Goal: Task Accomplishment & Management: Use online tool/utility

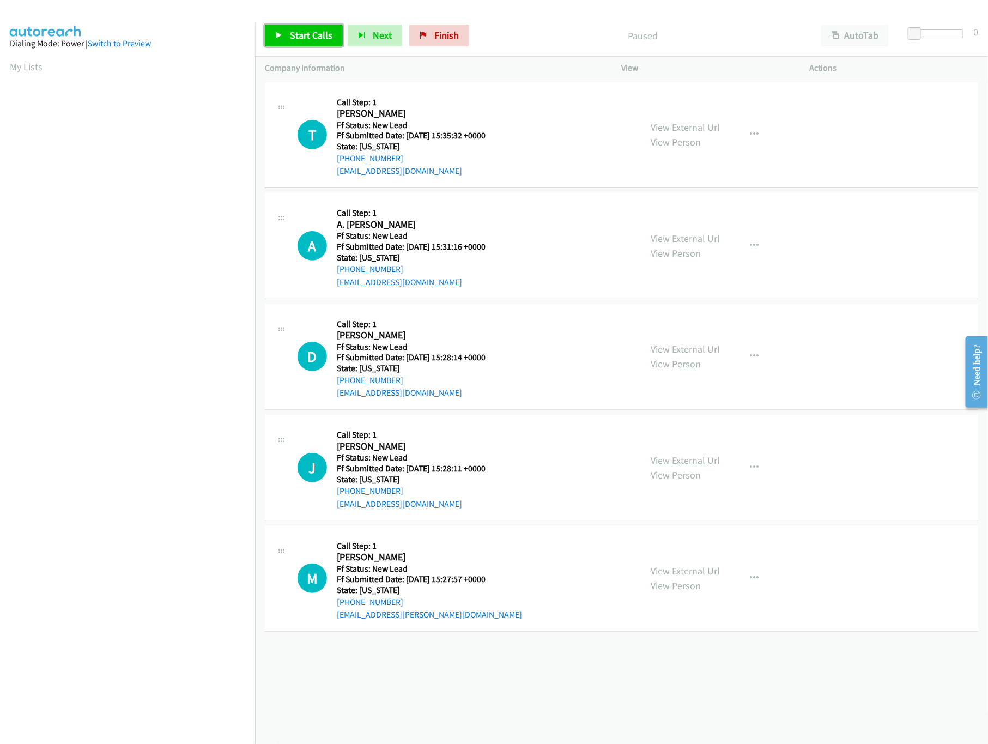
click at [296, 33] on span "Start Calls" at bounding box center [311, 35] width 43 height 13
drag, startPoint x: 913, startPoint y: 32, endPoint x: 927, endPoint y: 40, distance: 16.4
click at [939, 35] on span at bounding box center [932, 33] width 13 height 13
click at [719, 128] on div "View External Url View Person View External Url Email Schedule/Manage Callback …" at bounding box center [740, 135] width 198 height 86
click at [711, 128] on link "View External Url" at bounding box center [685, 127] width 69 height 13
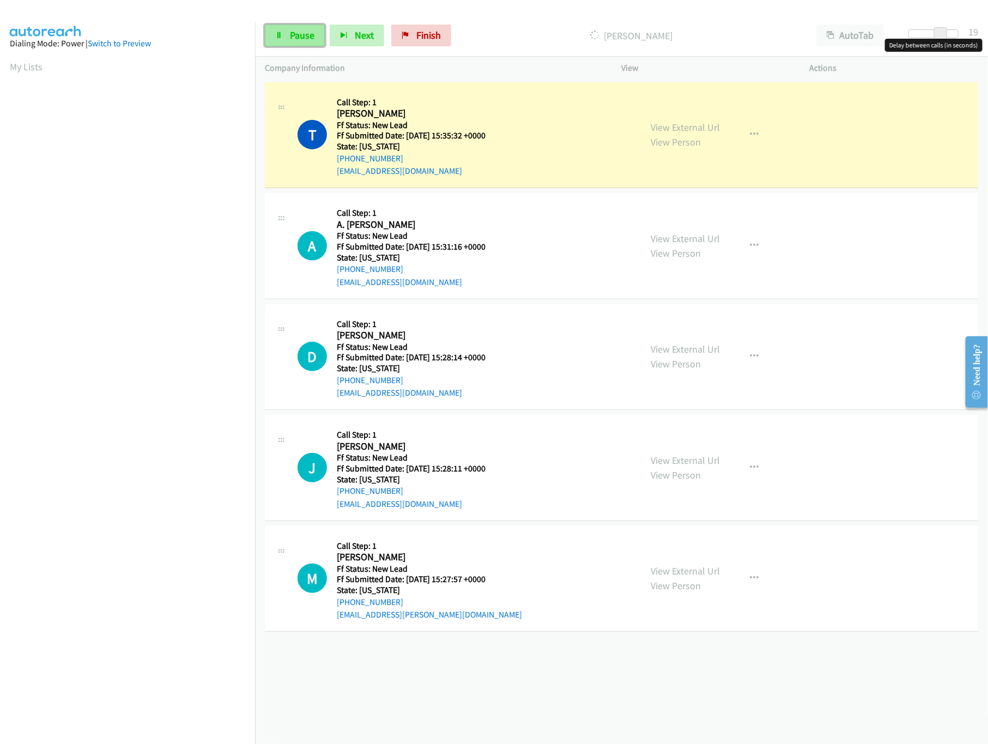
click at [295, 39] on span "Pause" at bounding box center [302, 35] width 25 height 13
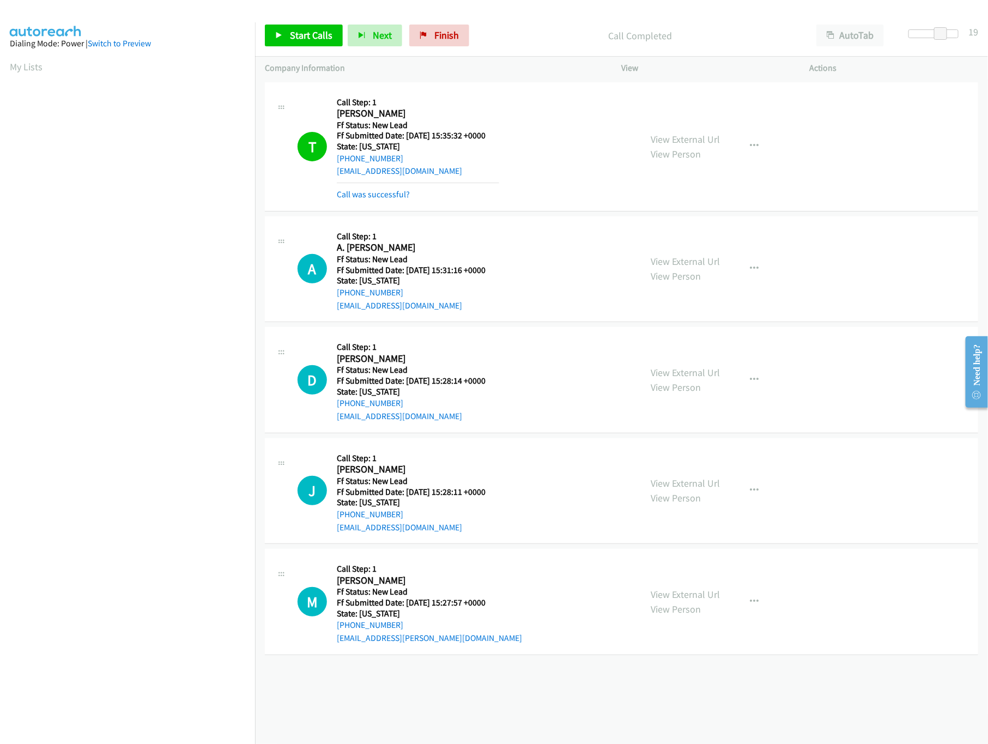
click at [360, 188] on div "Call was successful?" at bounding box center [418, 194] width 162 height 13
click at [391, 193] on link "Call was successful?" at bounding box center [373, 194] width 73 height 10
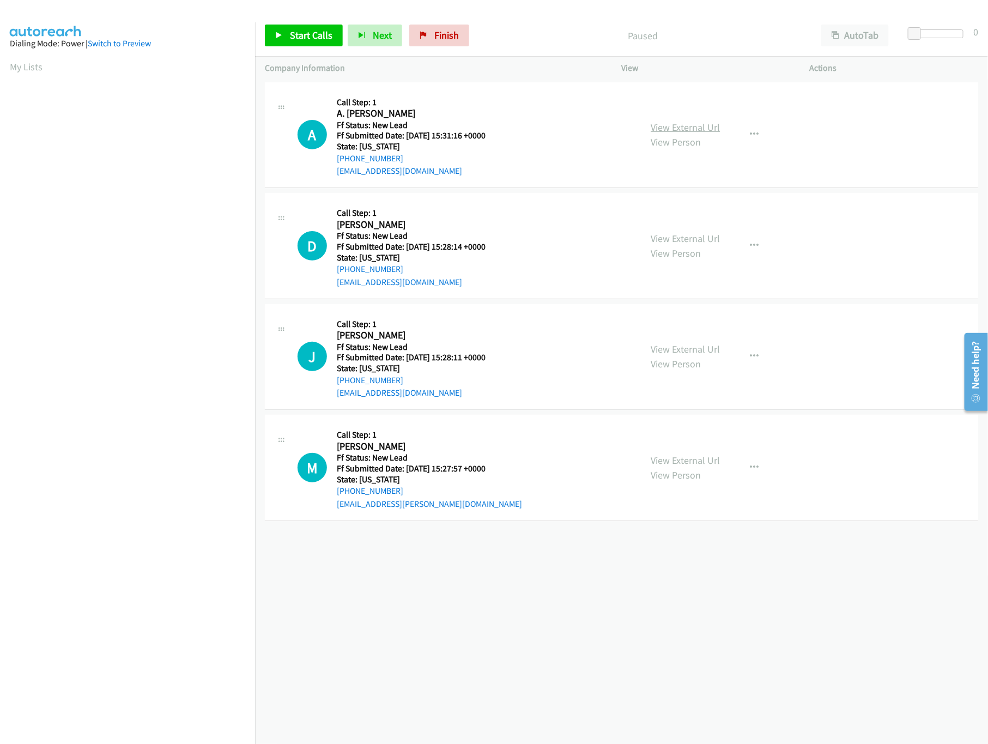
click at [682, 124] on link "View External Url" at bounding box center [685, 127] width 69 height 13
click at [316, 38] on span "Start Calls" at bounding box center [311, 35] width 43 height 13
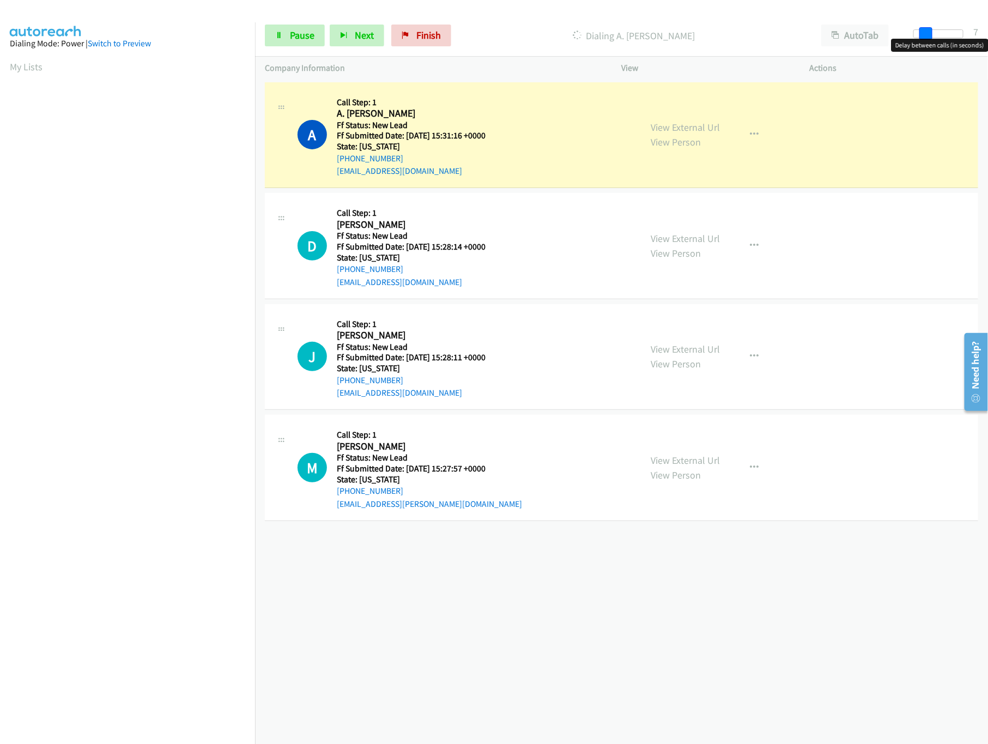
drag, startPoint x: 916, startPoint y: 36, endPoint x: 927, endPoint y: 35, distance: 11.5
click at [927, 35] on span at bounding box center [925, 33] width 13 height 13
click at [688, 235] on link "View External Url" at bounding box center [685, 238] width 69 height 13
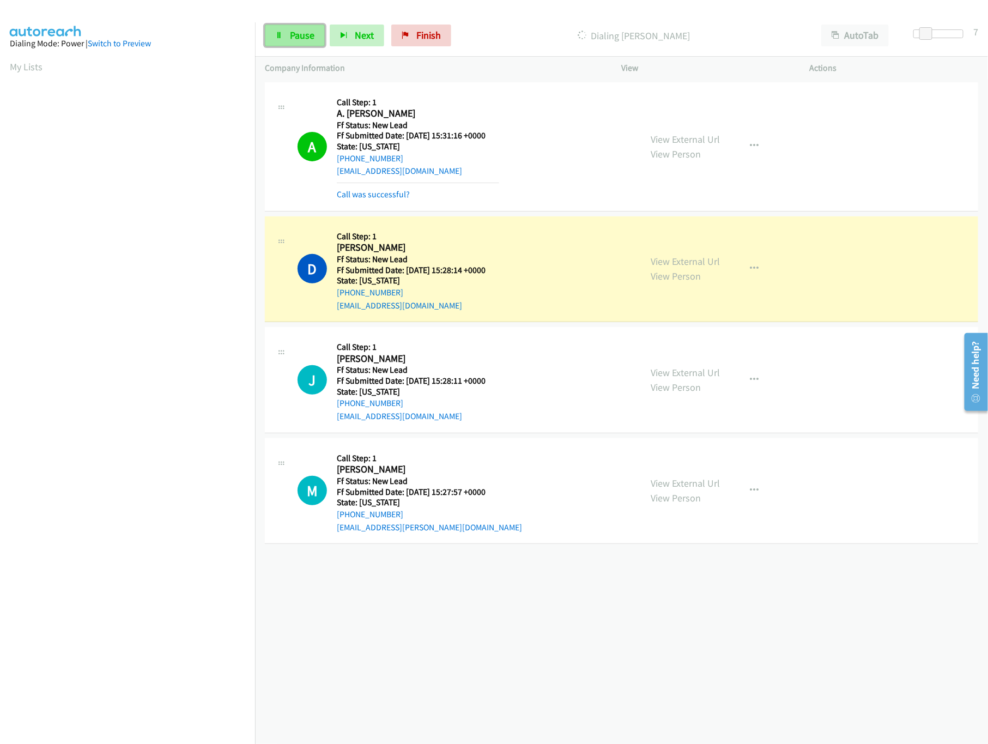
click at [296, 37] on span "Pause" at bounding box center [302, 35] width 25 height 13
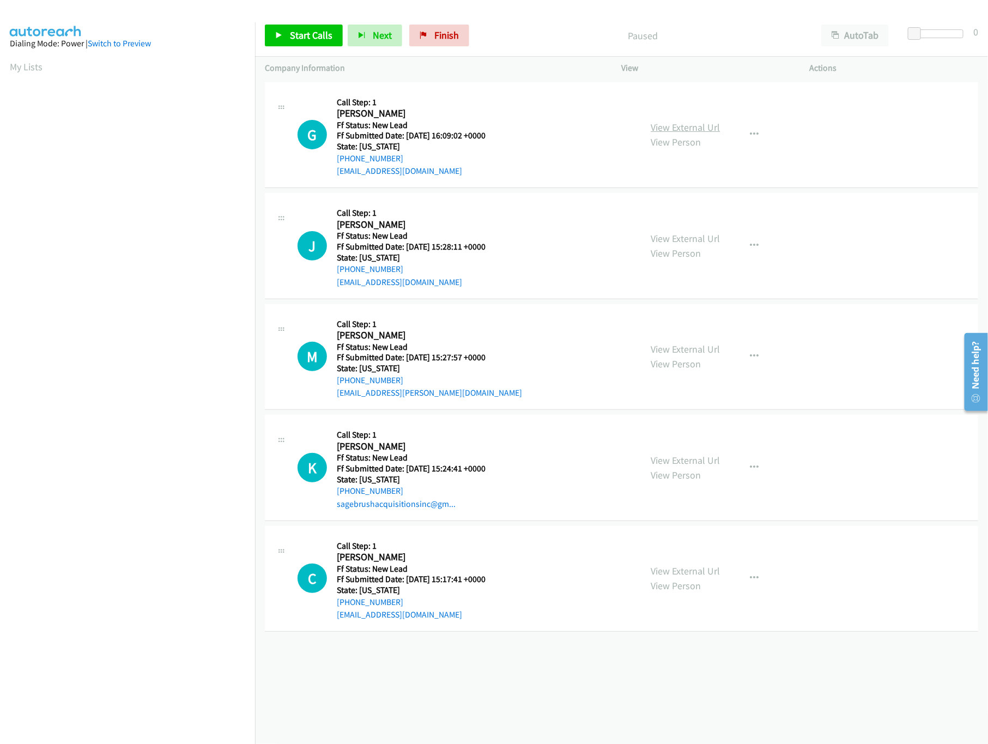
click at [677, 126] on link "View External Url" at bounding box center [685, 127] width 69 height 13
click at [283, 39] on link "Start Calls" at bounding box center [304, 36] width 78 height 22
drag, startPoint x: 942, startPoint y: 36, endPoint x: 937, endPoint y: 37, distance: 5.5
click at [937, 37] on span at bounding box center [932, 33] width 13 height 13
click at [665, 235] on link "View External Url" at bounding box center [685, 238] width 69 height 13
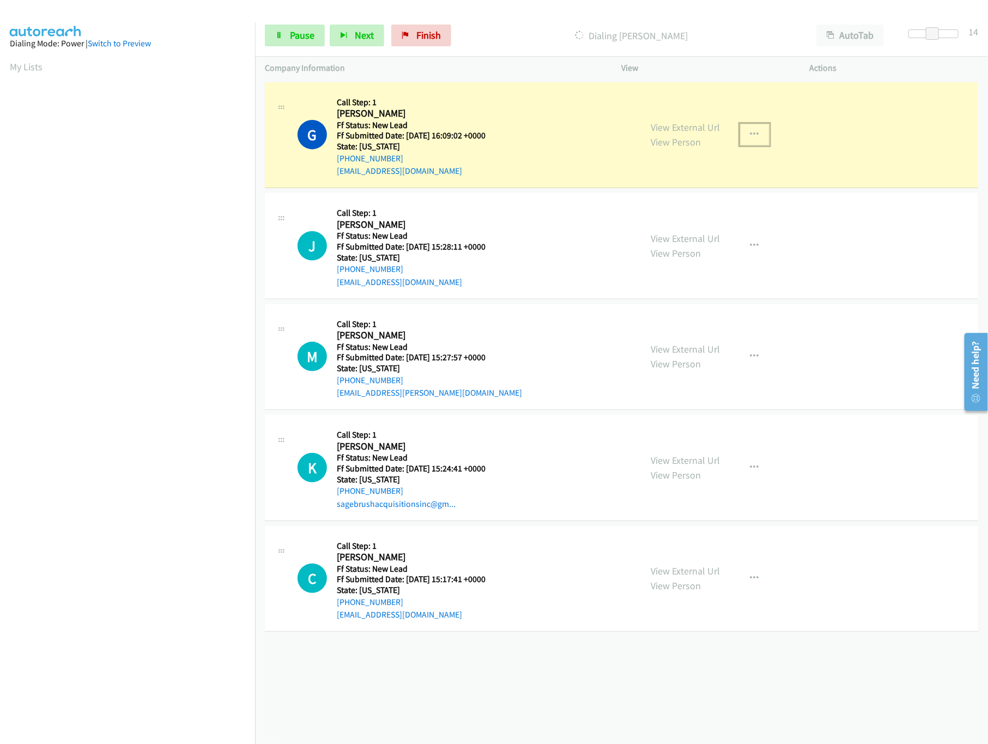
click at [750, 138] on icon "button" at bounding box center [754, 134] width 9 height 9
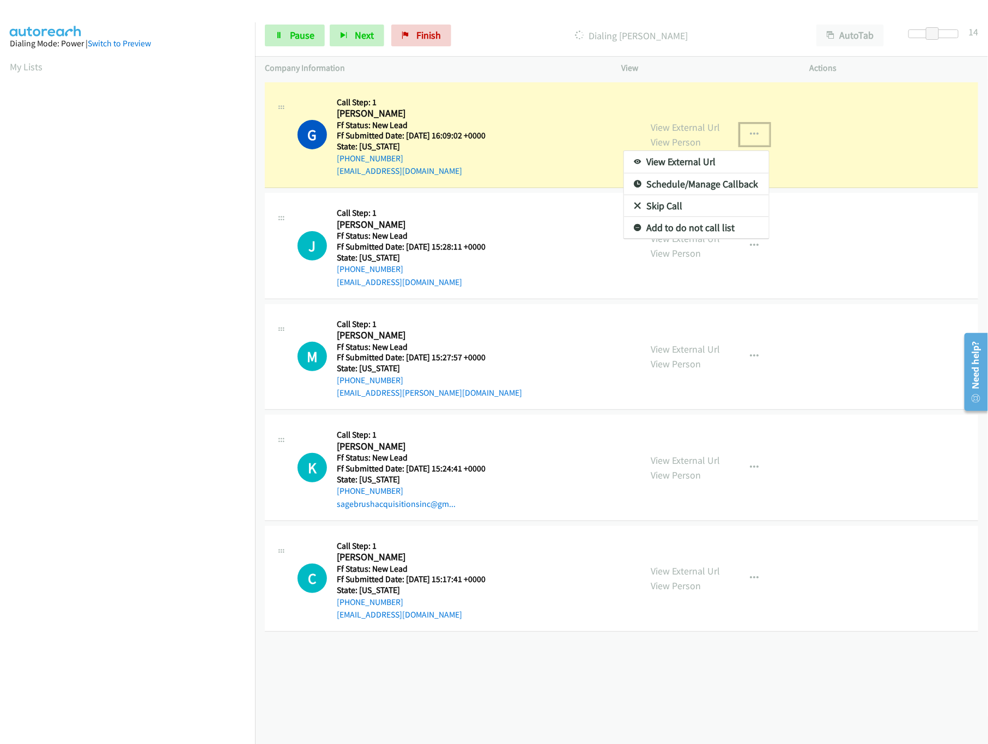
click at [690, 211] on link "Skip Call" at bounding box center [696, 206] width 145 height 22
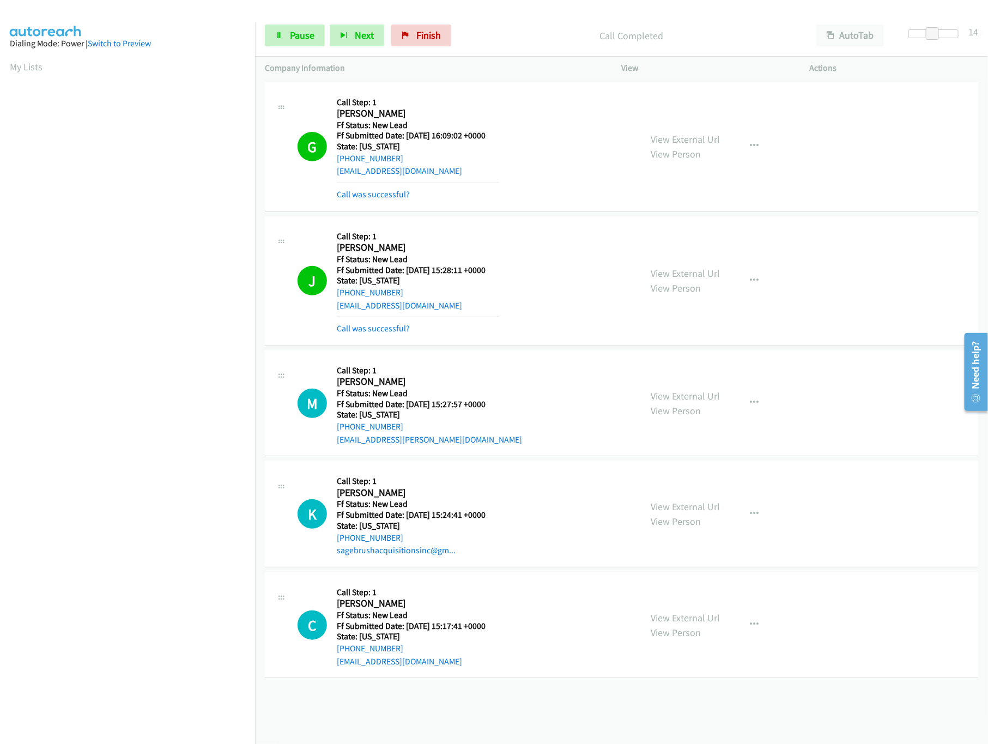
click at [695, 130] on div "View External Url View Person View External Url Email Schedule/Manage Callback …" at bounding box center [740, 146] width 198 height 109
click at [688, 144] on link "View External Url" at bounding box center [685, 139] width 69 height 13
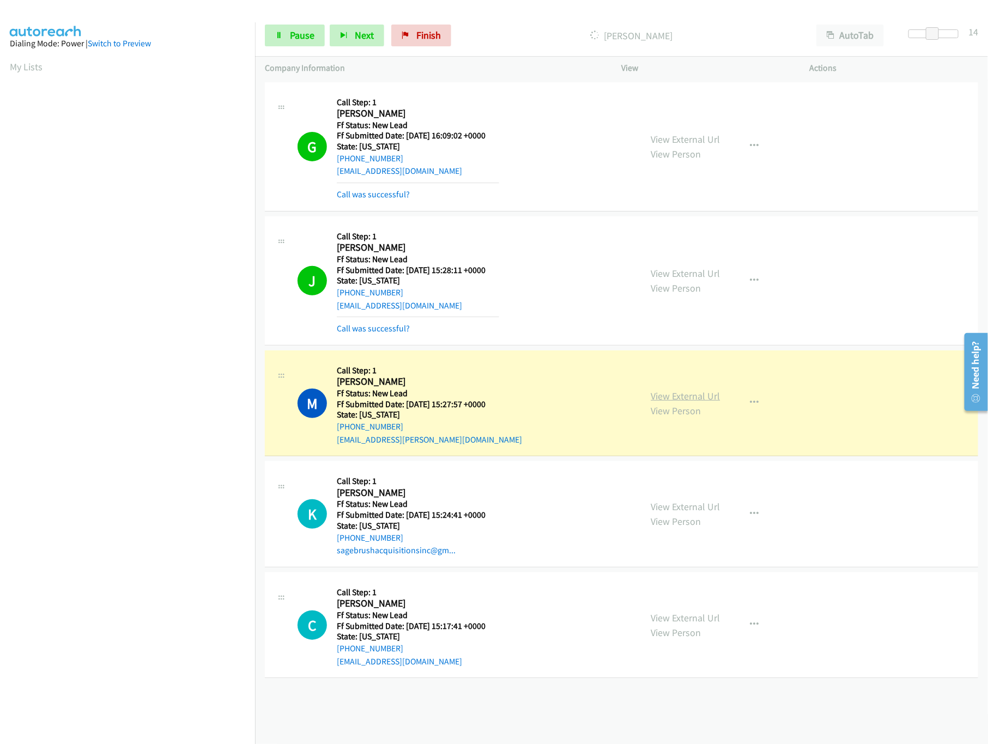
click at [676, 394] on link "View External Url" at bounding box center [685, 396] width 69 height 13
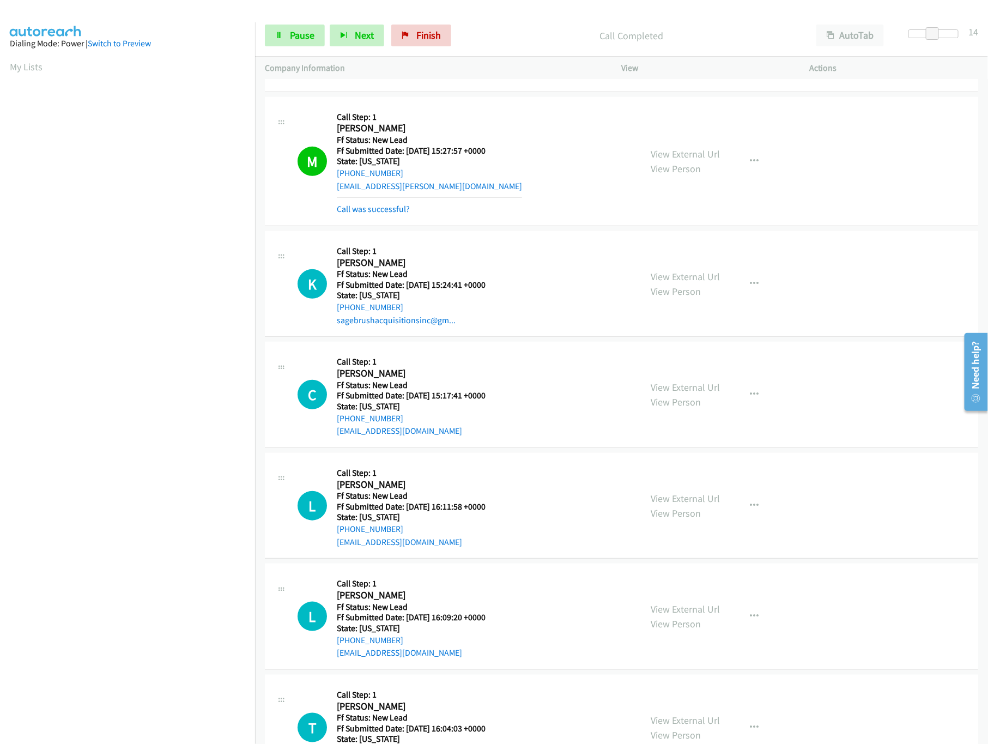
scroll to position [204, 0]
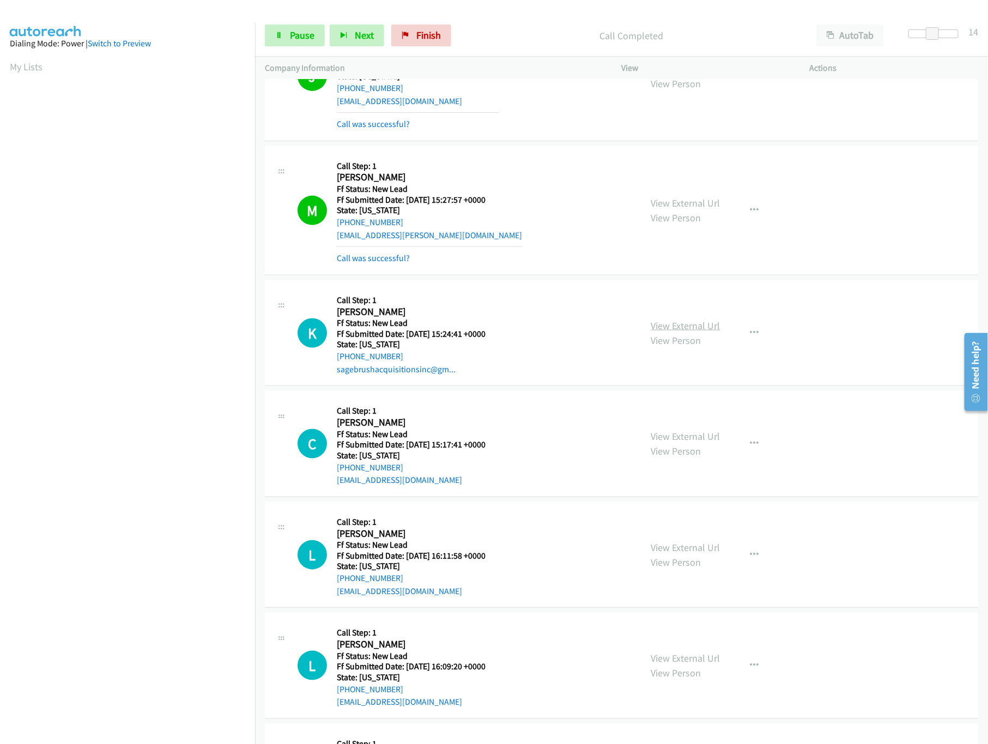
click at [693, 327] on link "View External Url" at bounding box center [685, 325] width 69 height 13
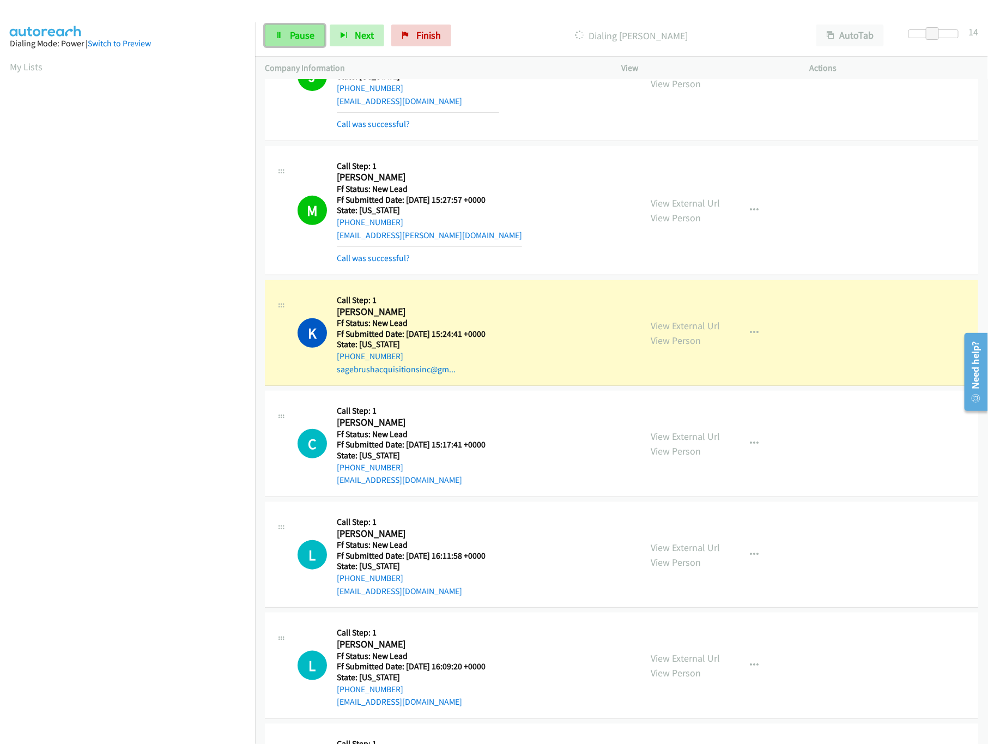
click at [296, 34] on span "Pause" at bounding box center [302, 35] width 25 height 13
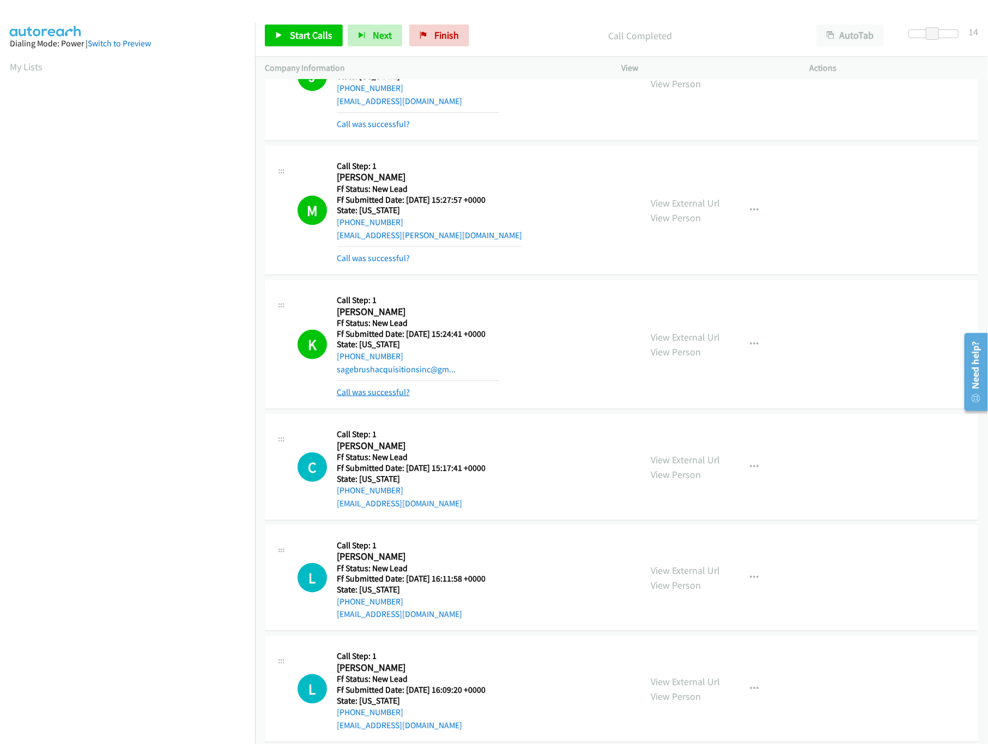
click at [396, 392] on link "Call was successful?" at bounding box center [373, 392] width 73 height 10
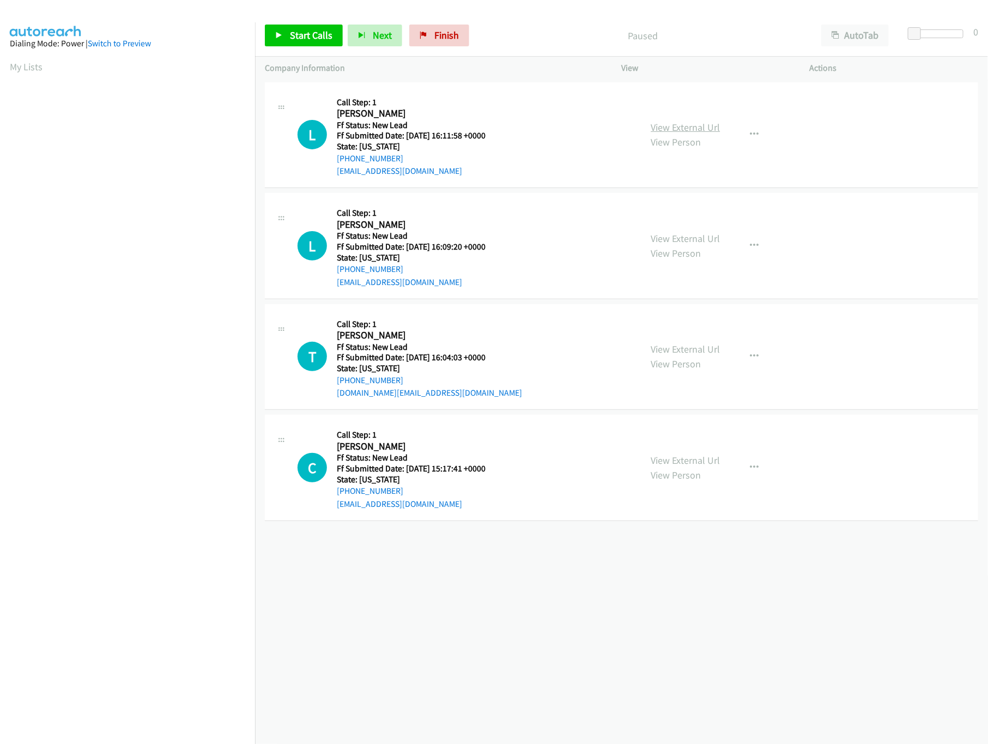
click at [713, 131] on link "View External Url" at bounding box center [685, 127] width 69 height 13
click at [307, 32] on span "Start Calls" at bounding box center [311, 35] width 43 height 13
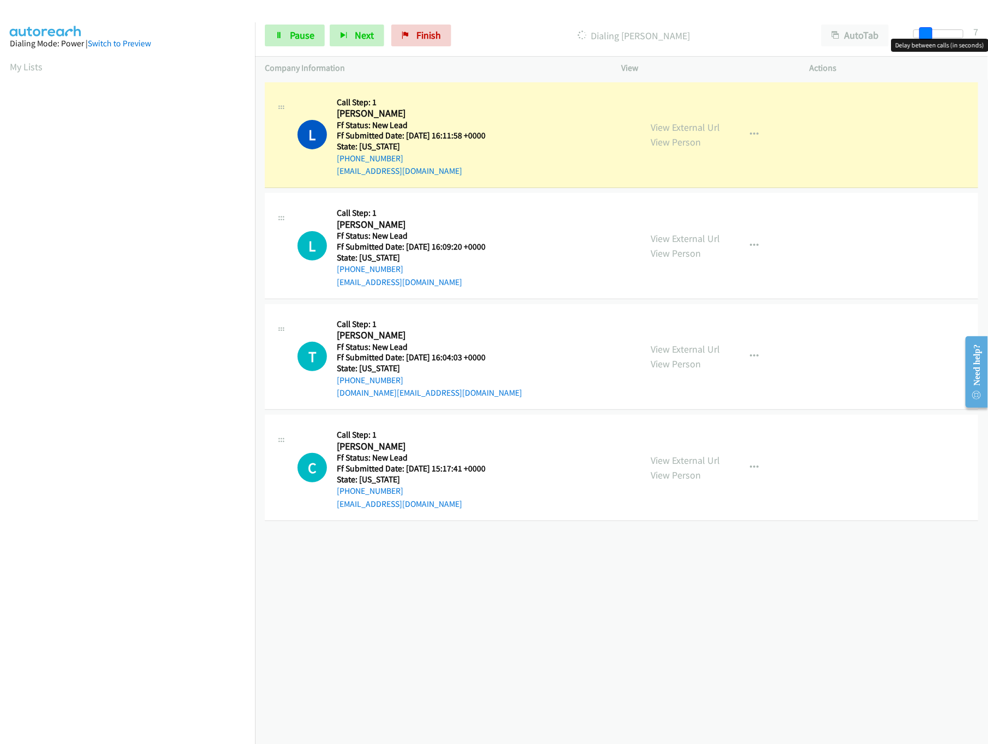
drag, startPoint x: 918, startPoint y: 33, endPoint x: 928, endPoint y: 33, distance: 10.9
click at [928, 33] on span at bounding box center [925, 33] width 13 height 13
click at [683, 240] on link "View External Url" at bounding box center [685, 238] width 69 height 13
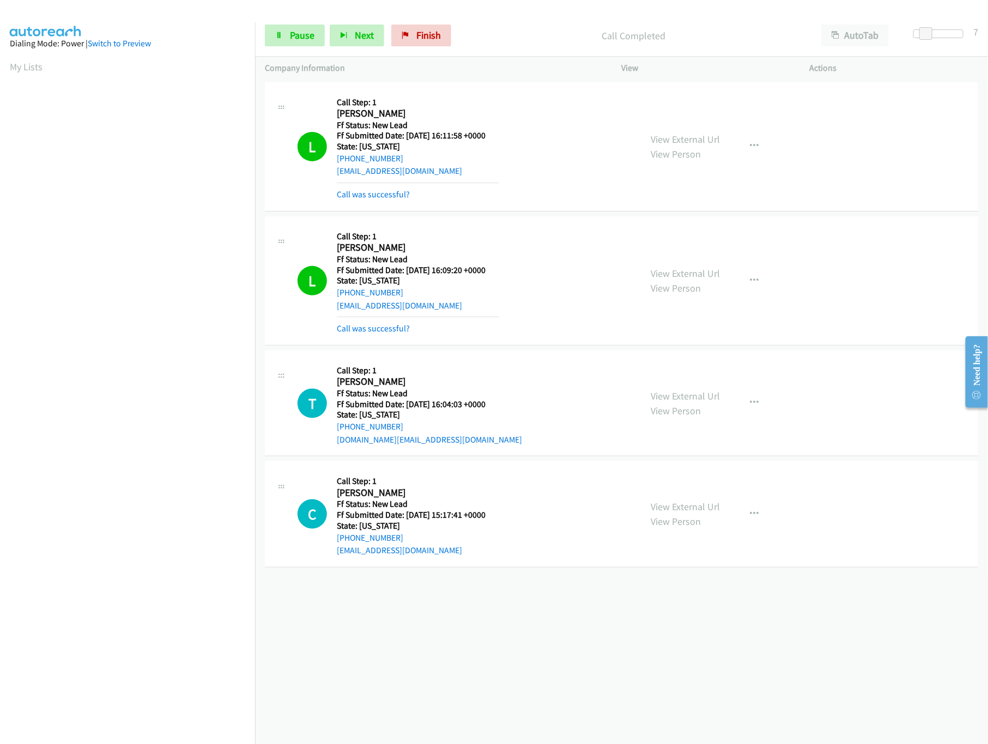
click at [675, 387] on div "View External Url View Person View External Url Email Schedule/Manage Callback …" at bounding box center [740, 403] width 198 height 86
click at [682, 394] on link "View External Url" at bounding box center [685, 396] width 69 height 13
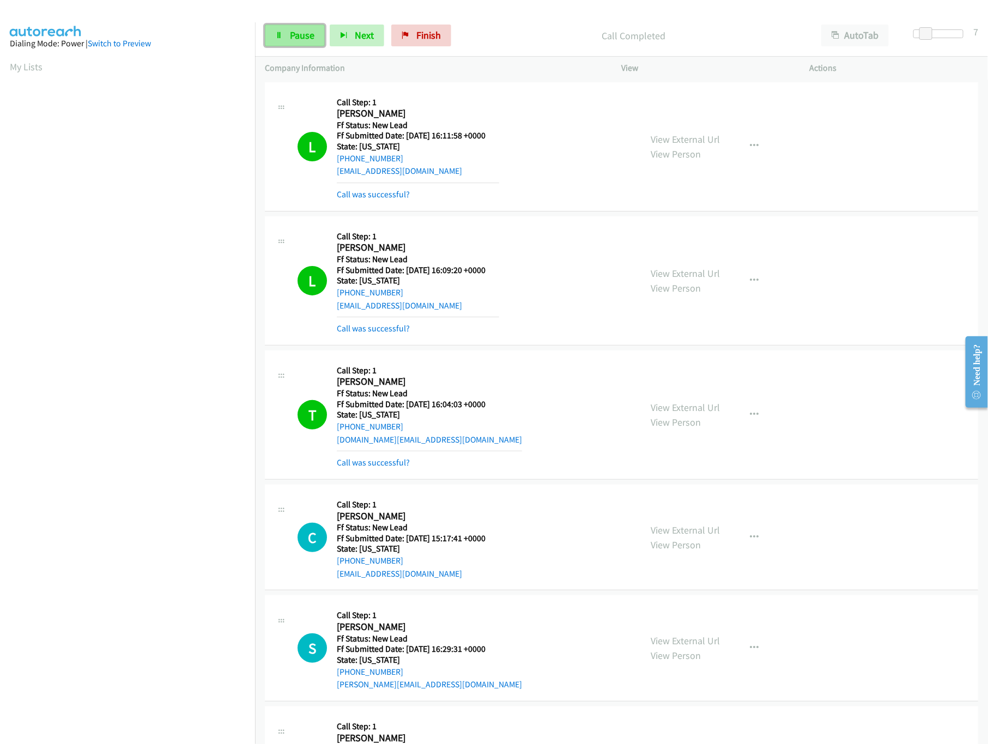
click at [301, 39] on span "Pause" at bounding box center [302, 35] width 25 height 13
click at [373, 330] on link "Call was successful?" at bounding box center [373, 328] width 73 height 10
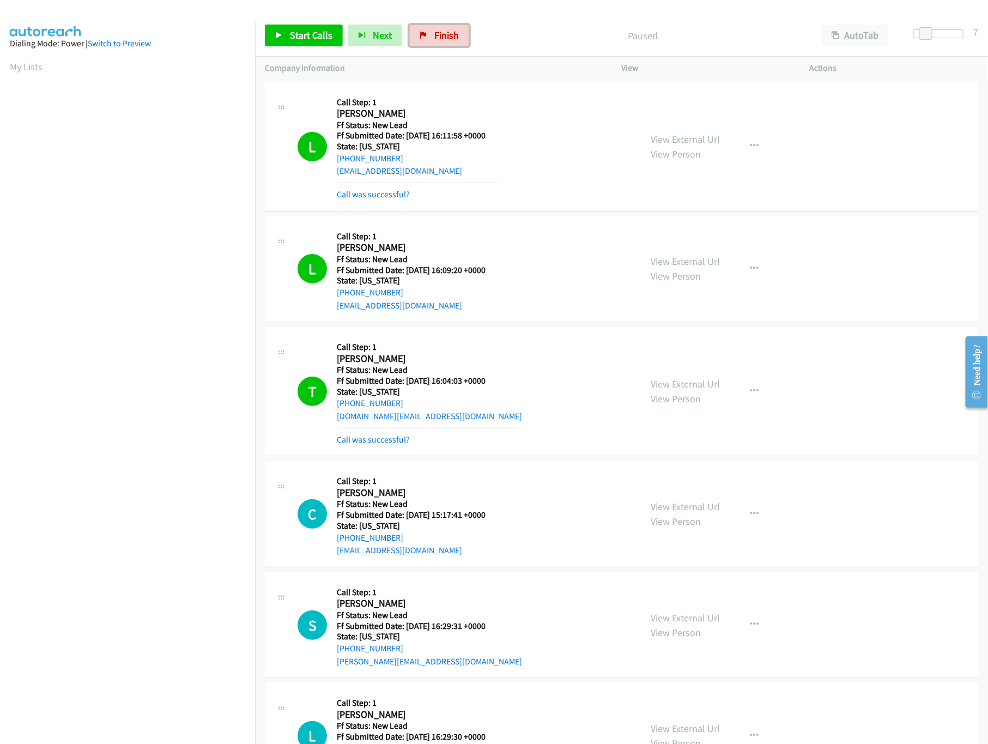
click at [434, 34] on span "Finish" at bounding box center [446, 35] width 25 height 13
